Goal: Navigation & Orientation: Find specific page/section

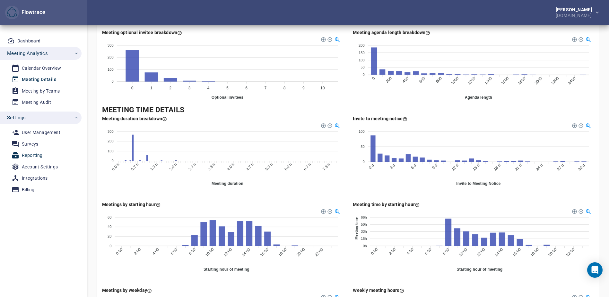
click at [30, 153] on div "Reporting" at bounding box center [32, 155] width 21 height 8
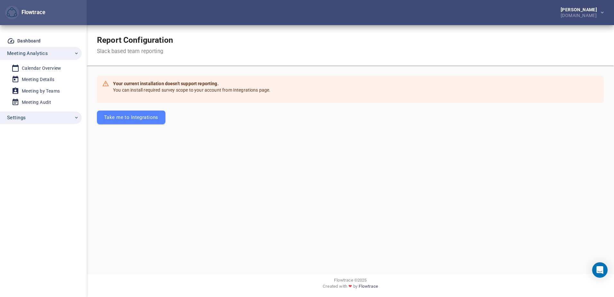
click at [19, 117] on span "Settings" at bounding box center [16, 117] width 19 height 8
click at [30, 144] on div "Surveys" at bounding box center [30, 144] width 17 height 8
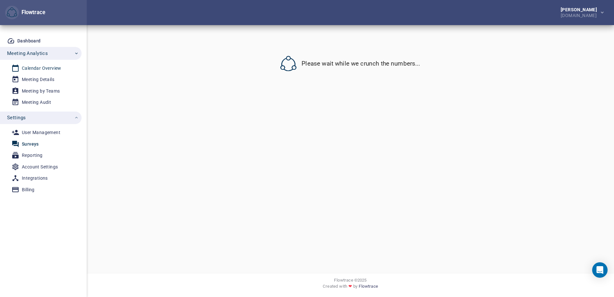
click at [29, 66] on div "Calendar Overview" at bounding box center [42, 68] width 40 height 8
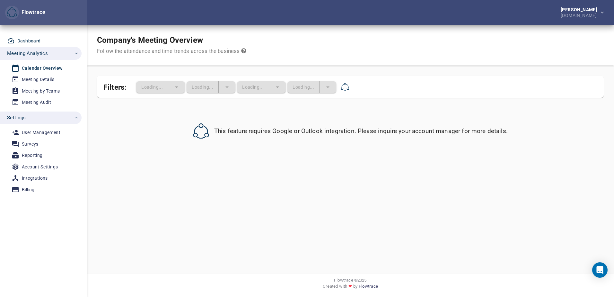
click at [28, 37] on div "Dashboard" at bounding box center [28, 41] width 23 height 8
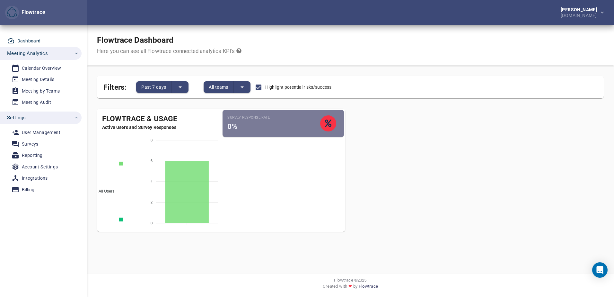
click at [238, 50] on icon at bounding box center [238, 50] width 5 height 5
click at [308, 45] on div at bounding box center [307, 148] width 614 height 297
